Goal: Task Accomplishment & Management: Manage account settings

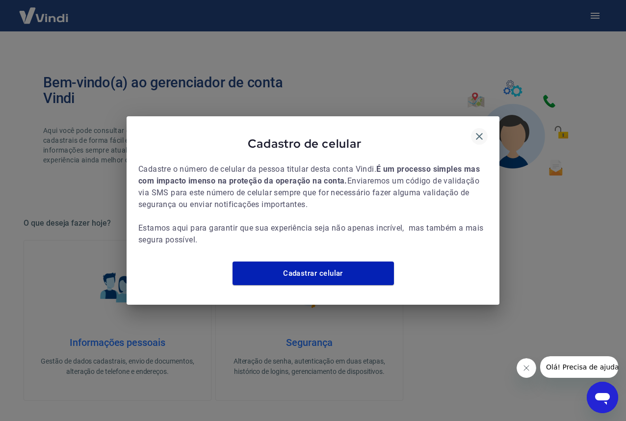
click at [478, 131] on icon "button" at bounding box center [480, 137] width 12 height 12
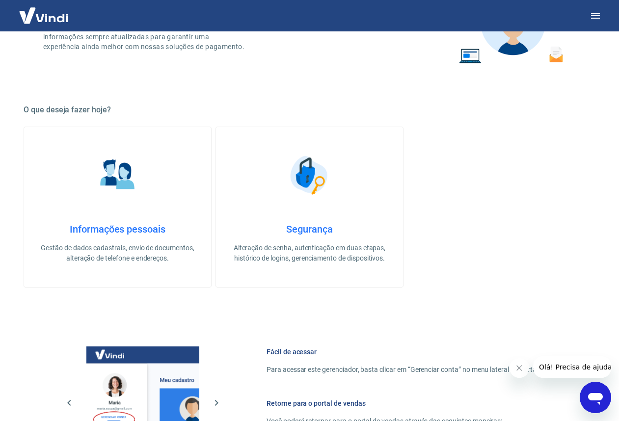
scroll to position [344, 0]
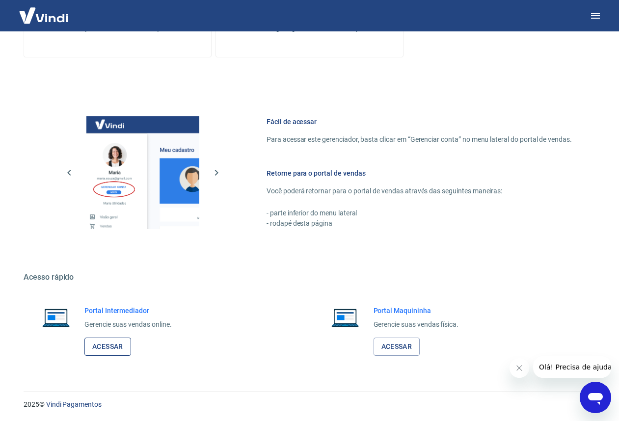
click at [122, 346] on link "Acessar" at bounding box center [107, 347] width 47 height 18
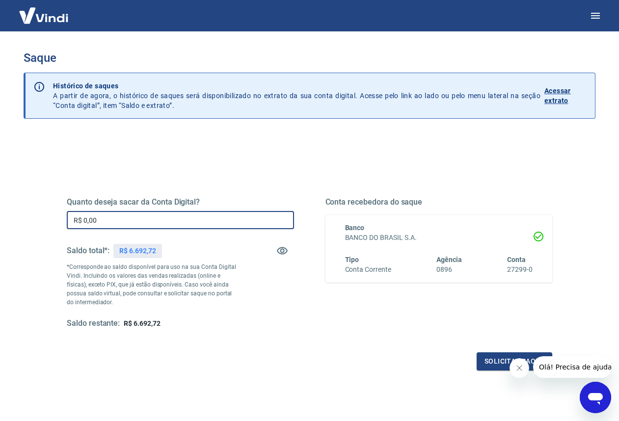
drag, startPoint x: 84, startPoint y: 219, endPoint x: 115, endPoint y: 218, distance: 30.9
click at [115, 218] on input "R$ 0,00" at bounding box center [180, 220] width 227 height 18
click at [83, 221] on input "R$ 6.692,72" at bounding box center [180, 220] width 227 height 18
type input "R$ 5.692,72"
click at [185, 201] on h5 "Quanto deseja sacar da Conta Digital?" at bounding box center [180, 202] width 227 height 10
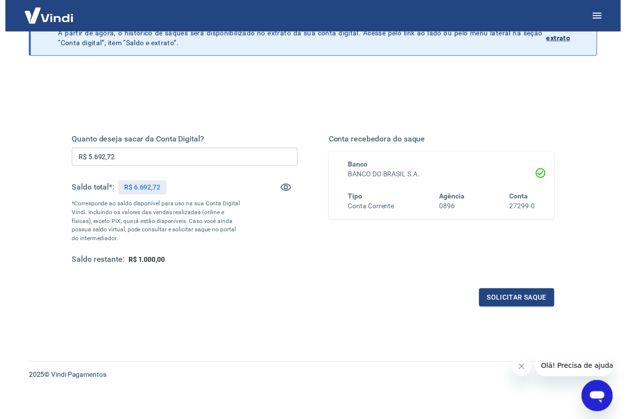
scroll to position [64, 0]
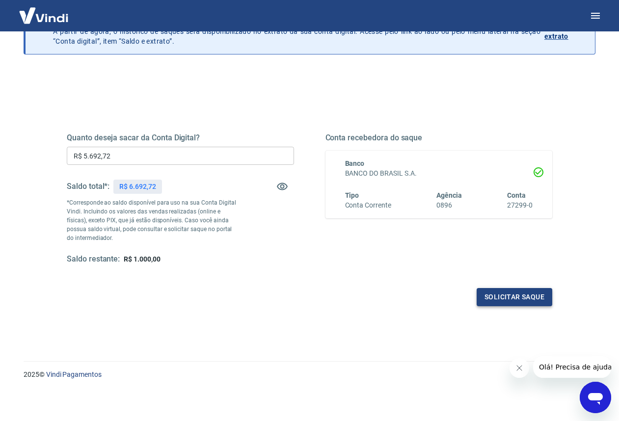
click at [528, 295] on button "Solicitar saque" at bounding box center [514, 297] width 76 height 18
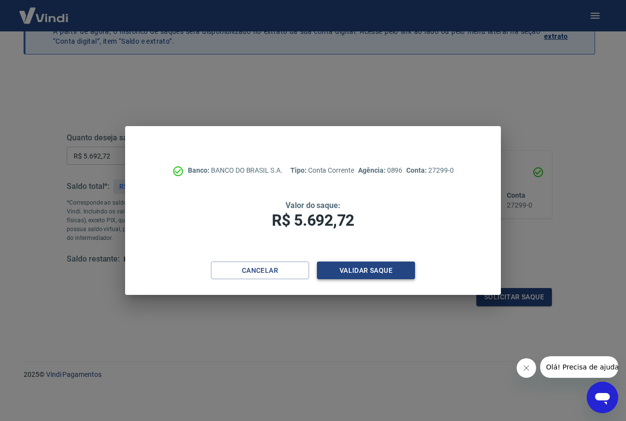
click at [397, 270] on button "Validar saque" at bounding box center [366, 271] width 98 height 18
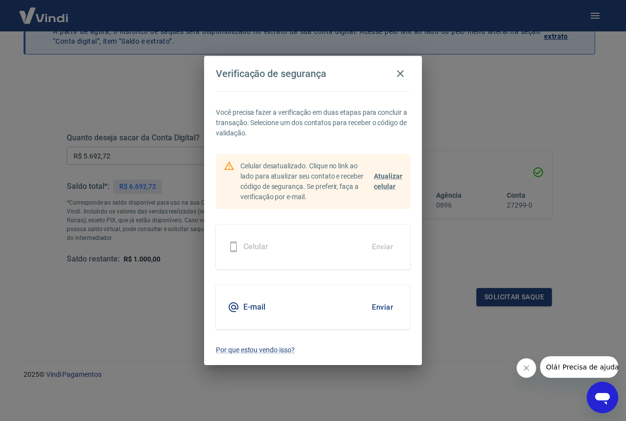
click at [261, 299] on div "E-mail Enviar" at bounding box center [313, 307] width 194 height 44
click at [389, 301] on button "Enviar" at bounding box center [383, 307] width 32 height 21
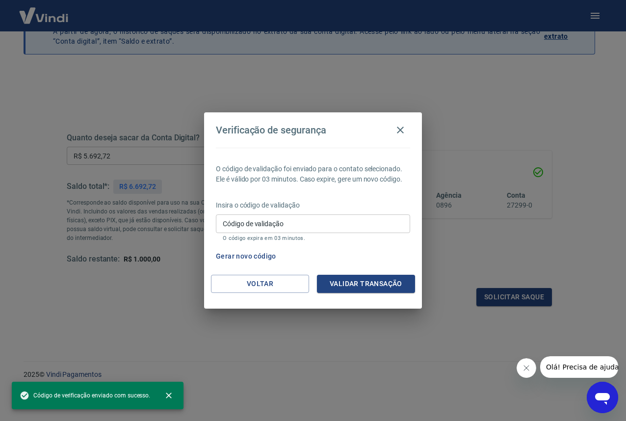
click at [340, 223] on input "Código de validação" at bounding box center [313, 223] width 194 height 18
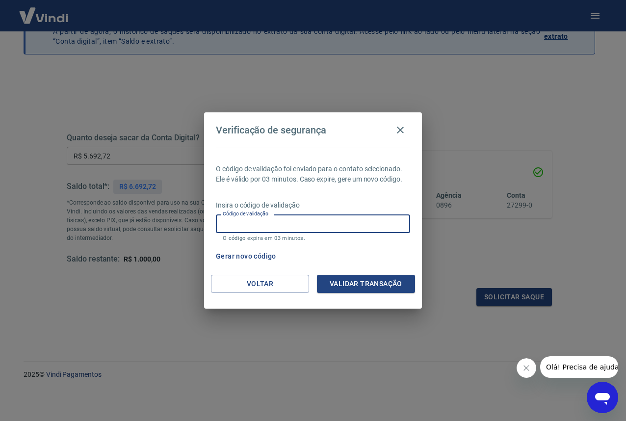
paste input "525844"
type input "525844"
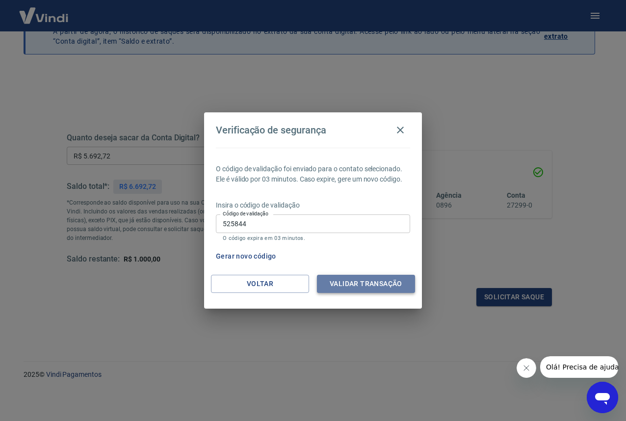
click at [378, 286] on button "Validar transação" at bounding box center [366, 284] width 98 height 18
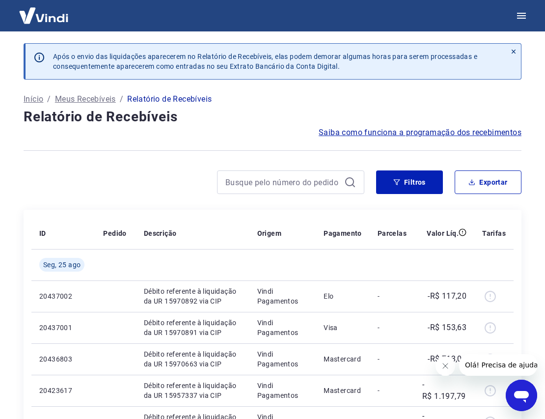
click at [403, 88] on div "Após o envio das liquidações aparecerem no Relatório de Recebíveis, elas podem …" at bounding box center [273, 67] width 498 height 48
click at [89, 100] on p "Meus Recebíveis" at bounding box center [85, 99] width 61 height 12
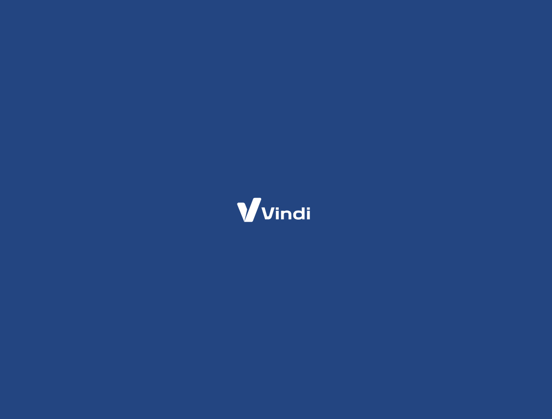
click at [47, 18] on div at bounding box center [276, 209] width 552 height 419
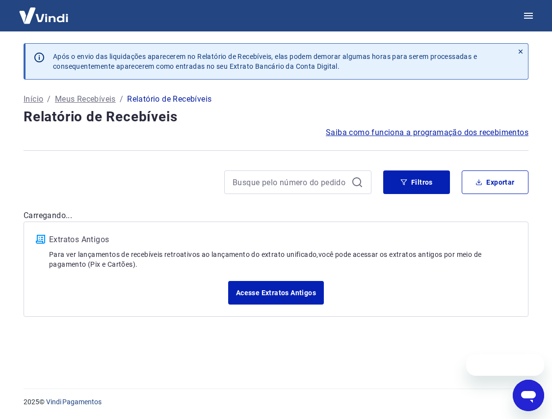
click at [49, 20] on div "Após o envio das liquidações aparecerem no Relatório de Recebíveis, elas podem …" at bounding box center [276, 209] width 552 height 419
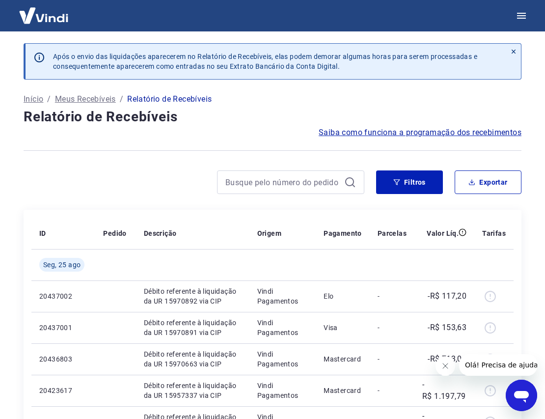
click at [33, 19] on img at bounding box center [44, 15] width 64 height 30
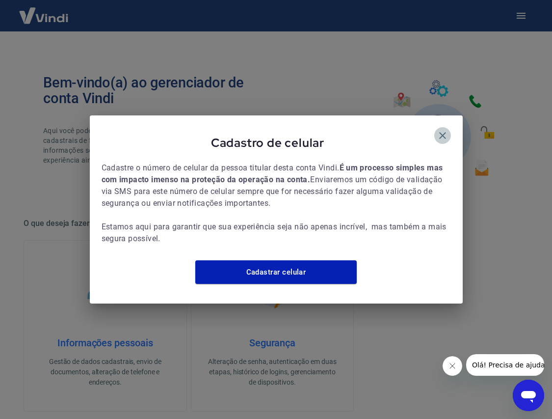
click at [440, 131] on icon "button" at bounding box center [443, 136] width 12 height 12
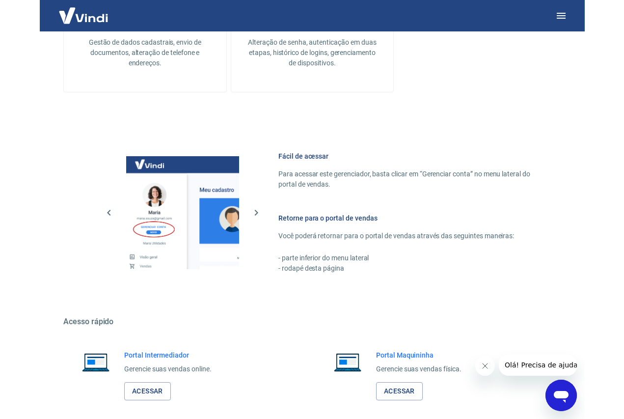
scroll to position [366, 0]
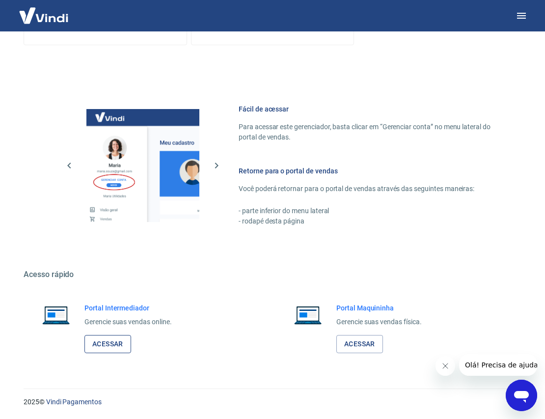
click at [108, 344] on link "Acessar" at bounding box center [107, 344] width 47 height 18
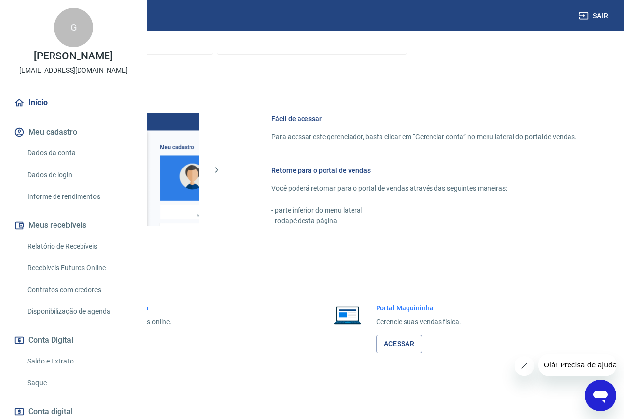
click at [131, 353] on link "Acessar" at bounding box center [107, 344] width 47 height 18
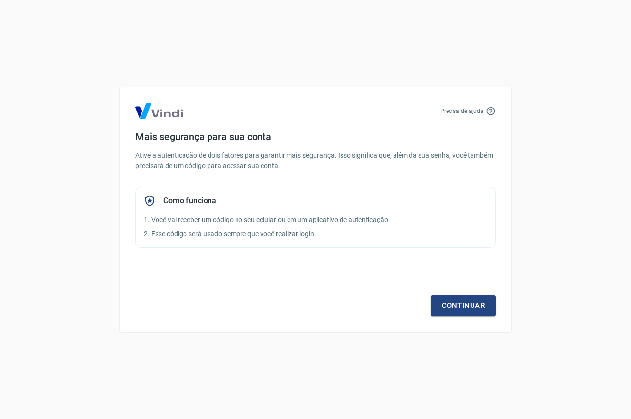
click at [566, 52] on div "Precisa de ajuda Mais segurança para sua conta Ative a autenticação de dois fat…" at bounding box center [315, 209] width 631 height 419
